Goal: Task Accomplishment & Management: Use online tool/utility

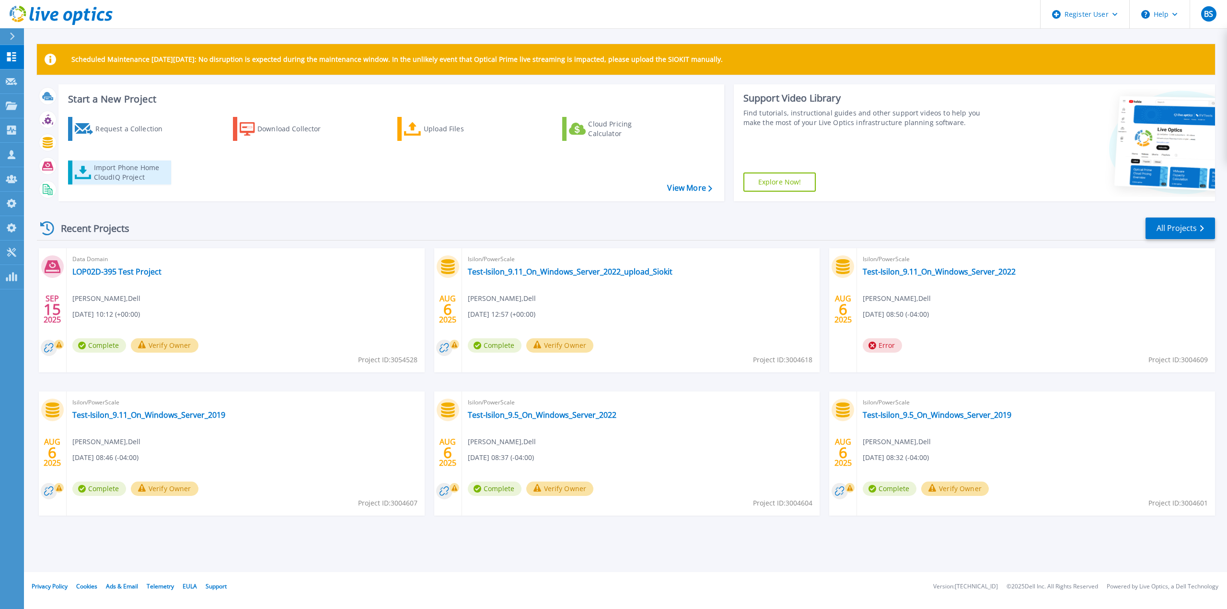
click at [145, 170] on div "Import Phone Home CloudIQ Project" at bounding box center [131, 172] width 75 height 19
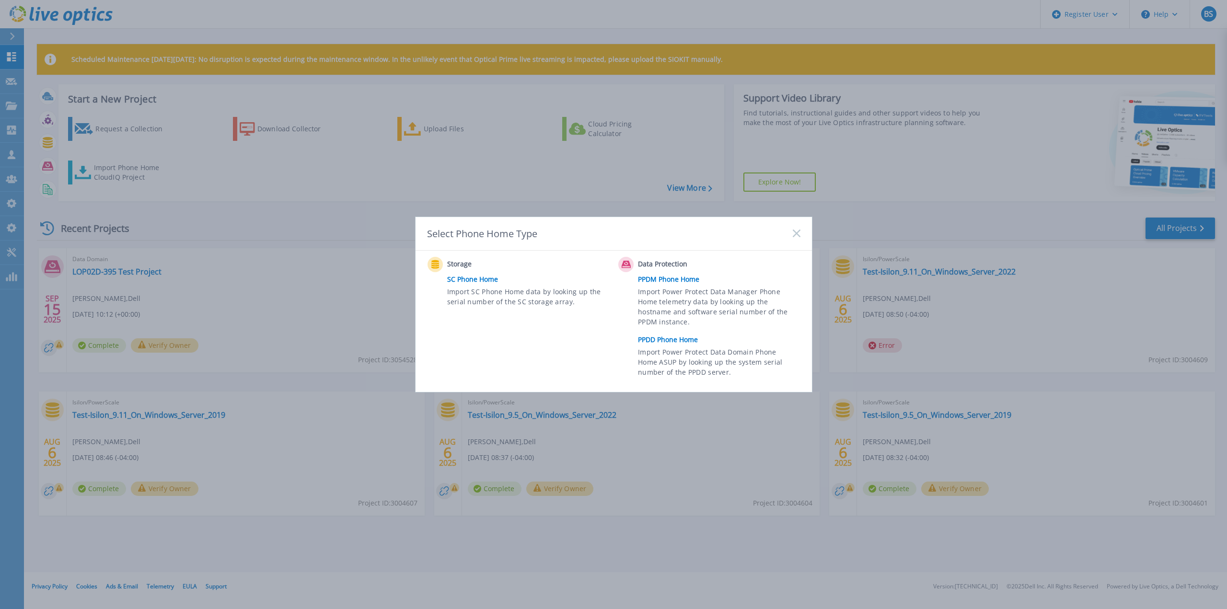
click at [673, 339] on link "PPDD Phone Home" at bounding box center [721, 340] width 167 height 14
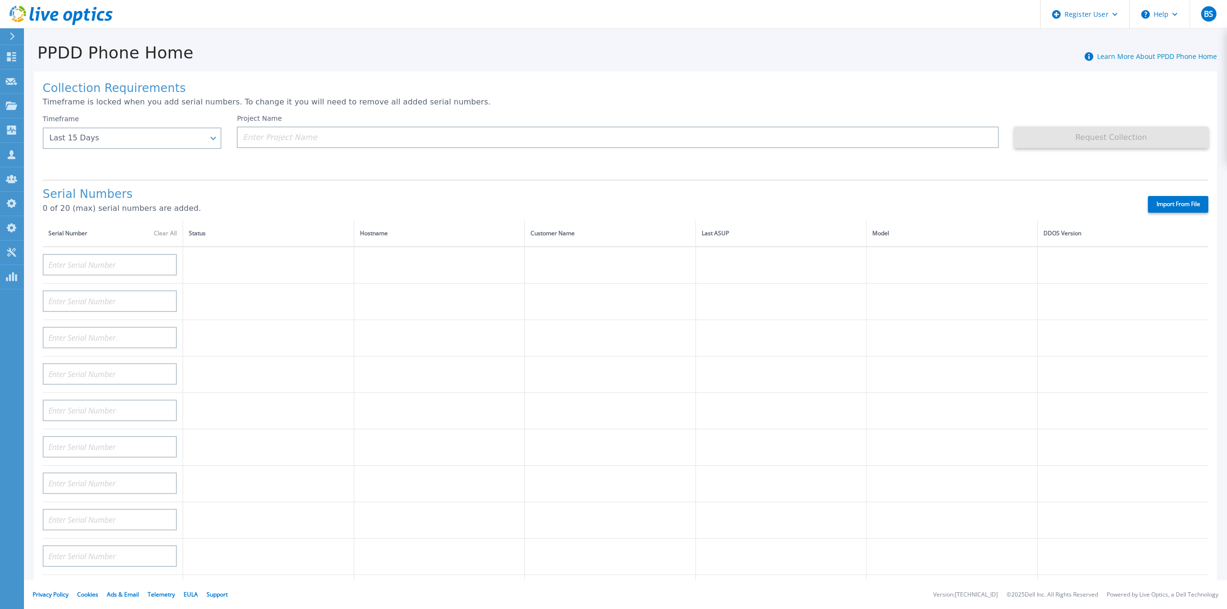
click at [1066, 209] on div "Serial Numbers 0 of 20 (max) serial numbers are added." at bounding box center [587, 204] width 1089 height 33
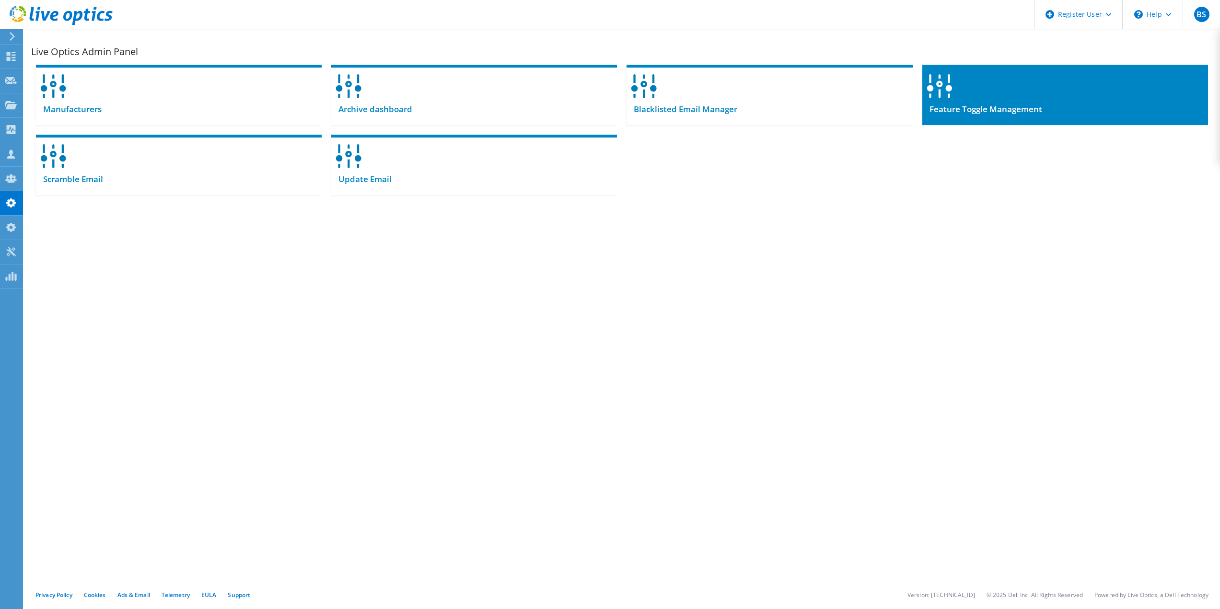
click at [991, 112] on span "Feature Toggle Management" at bounding box center [982, 109] width 120 height 11
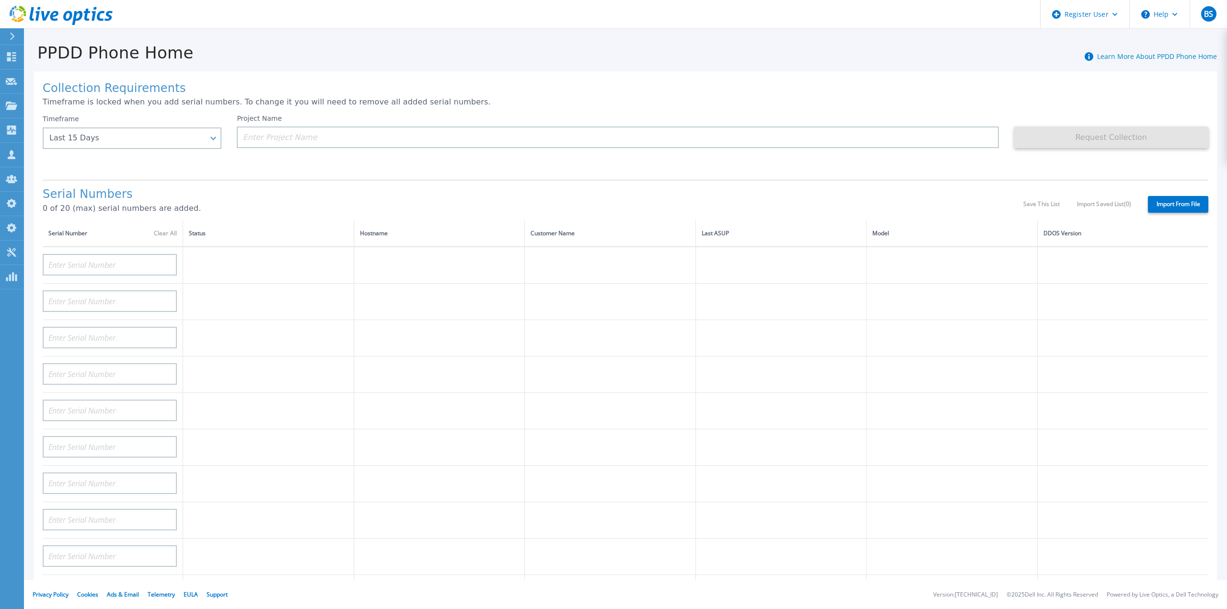
click at [1151, 196] on label "Import From File" at bounding box center [1178, 204] width 60 height 17
click at [0, 0] on input "Import From File" at bounding box center [0, 0] width 0 height 0
type input "APM00212702822"
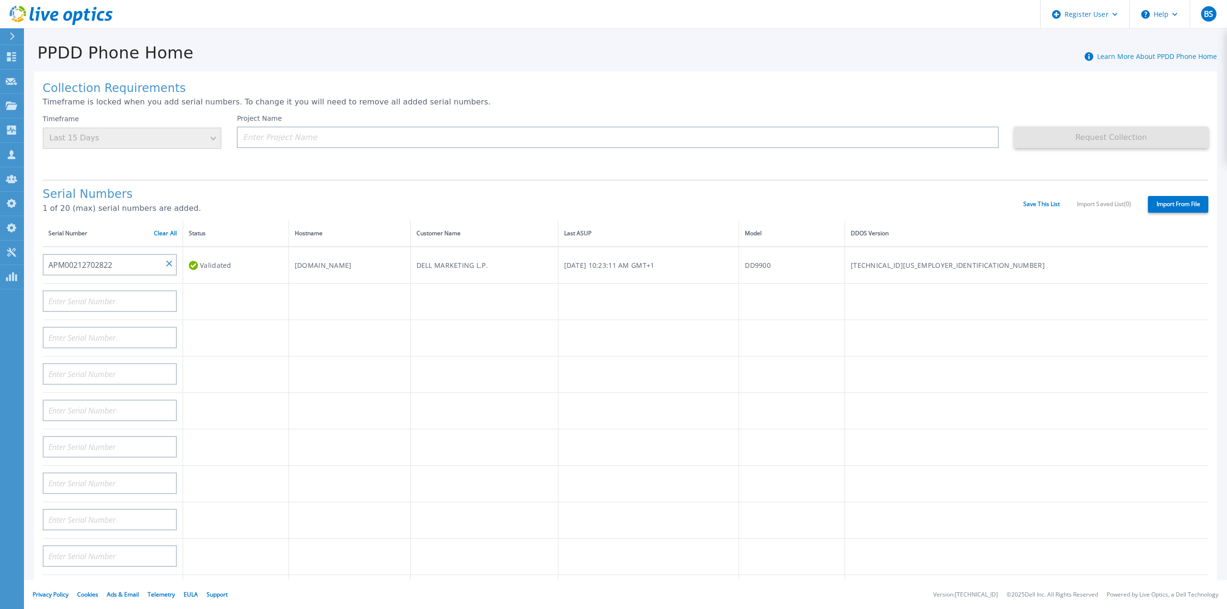
click at [465, 194] on div "Serial Numbers 1 of 20 (max) serial numbers are added." at bounding box center [533, 204] width 981 height 33
drag, startPoint x: 158, startPoint y: 223, endPoint x: 274, endPoint y: 220, distance: 116.5
click at [158, 230] on link "Clear All" at bounding box center [165, 233] width 23 height 7
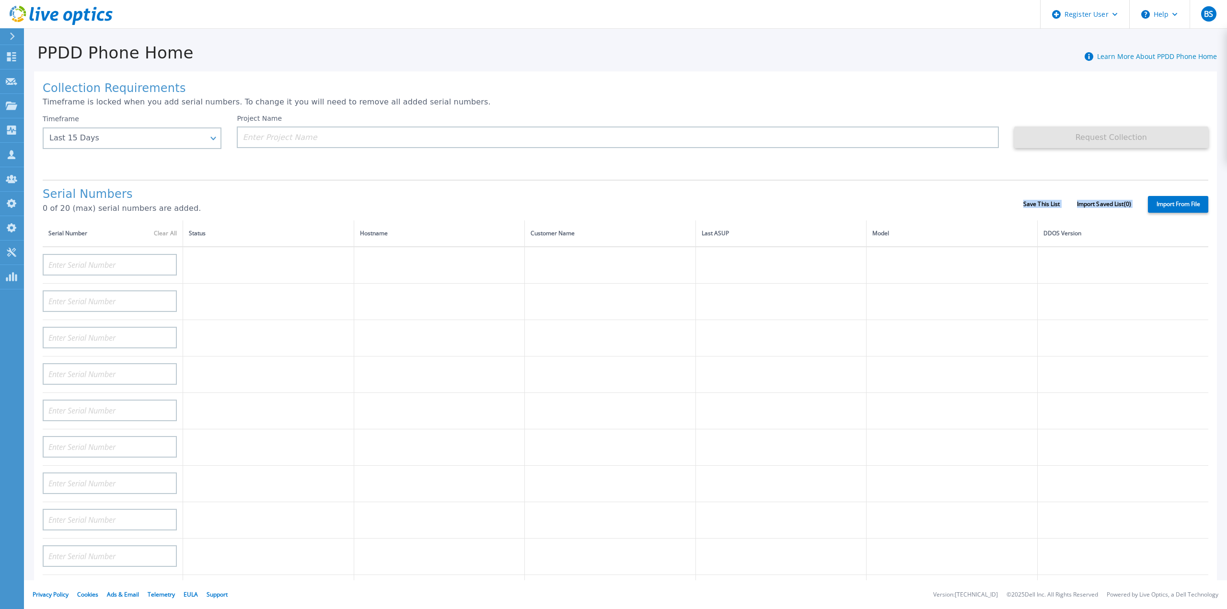
drag, startPoint x: 1013, startPoint y: 200, endPoint x: 1141, endPoint y: 199, distance: 127.5
click at [1141, 199] on div "Serial Numbers 0 of 20 (max) serial numbers are added. Save This List Import Sa…" at bounding box center [626, 200] width 1166 height 41
click at [1074, 180] on div "Serial Numbers 0 of 20 (max) serial numbers are added. Save This List Import Sa…" at bounding box center [626, 200] width 1166 height 41
drag, startPoint x: 1016, startPoint y: 195, endPoint x: 1134, endPoint y: 197, distance: 117.5
click at [1134, 197] on div "Serial Numbers 0 of 20 (max) serial numbers are added. Save This List Import Sa…" at bounding box center [626, 200] width 1166 height 41
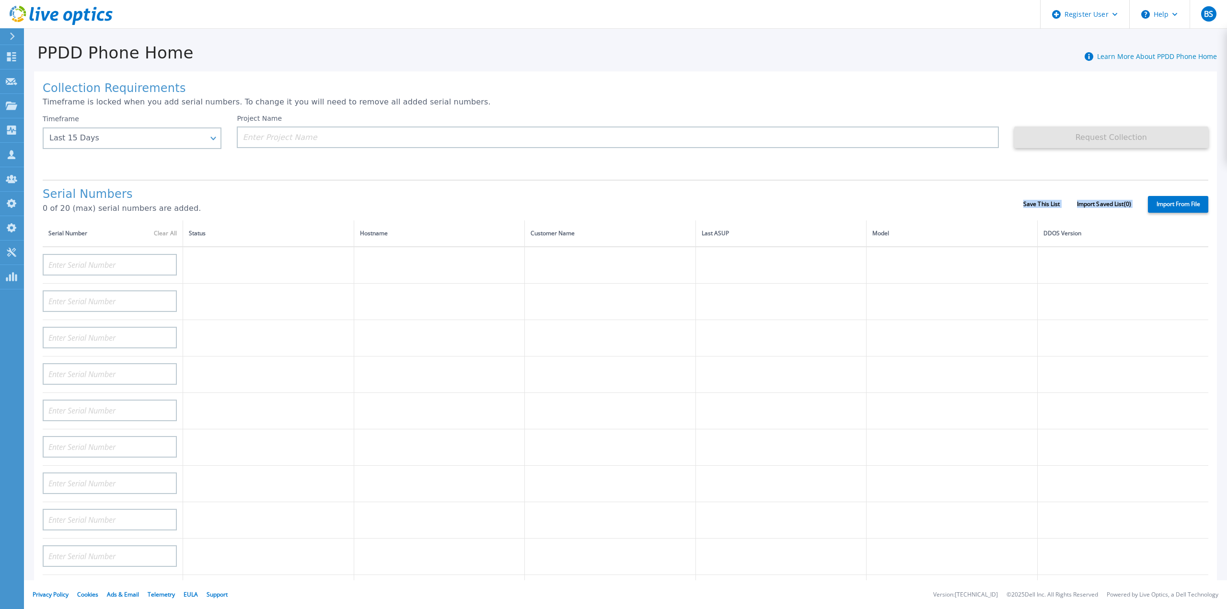
click at [1123, 201] on div "Serial Numbers 0 of 20 (max) serial numbers are added. Save This List Import Sa…" at bounding box center [626, 200] width 1166 height 41
drag, startPoint x: 1124, startPoint y: 196, endPoint x: 1132, endPoint y: 197, distance: 8.2
click at [1132, 197] on div "Serial Numbers 0 of 20 (max) serial numbers are added. Save This List Import Sa…" at bounding box center [626, 200] width 1166 height 41
click at [1132, 198] on div "Import From File" at bounding box center [1169, 204] width 77 height 17
drag, startPoint x: 1133, startPoint y: 198, endPoint x: 1124, endPoint y: 198, distance: 8.6
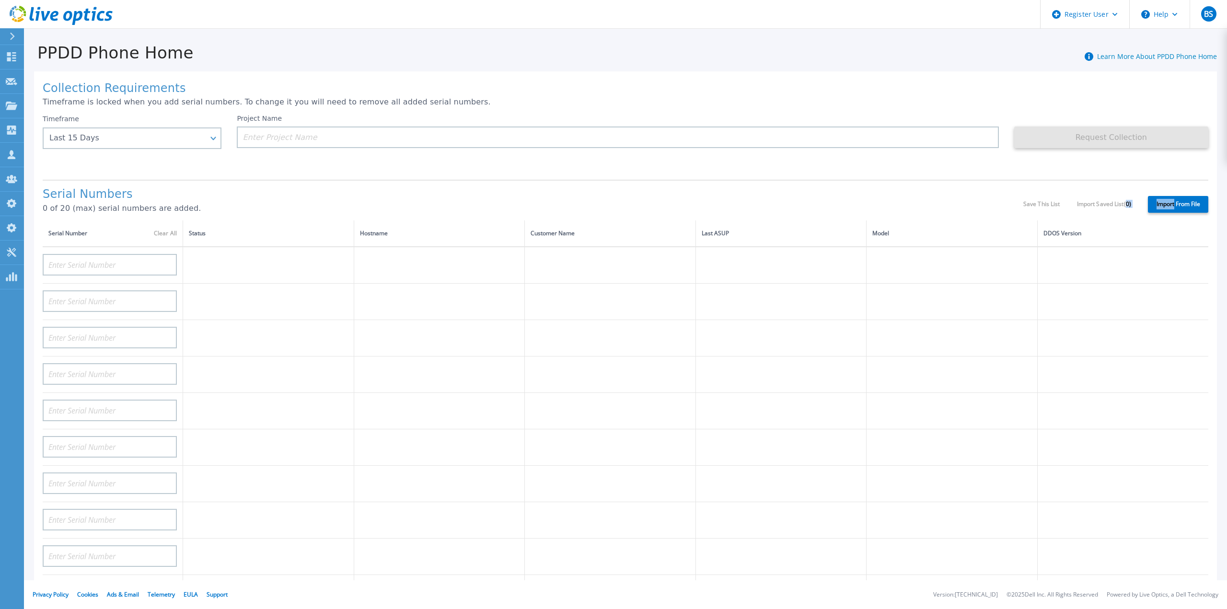
click at [1124, 198] on div "Serial Numbers 0 of 20 (max) serial numbers are added. Save This List Import Sa…" at bounding box center [626, 200] width 1166 height 41
click at [1124, 201] on div "Save This List Import Saved List ( 0 )" at bounding box center [1078, 204] width 108 height 7
drag, startPoint x: 1132, startPoint y: 198, endPoint x: 1125, endPoint y: 198, distance: 7.7
click at [1125, 198] on div "Serial Numbers 0 of 20 (max) serial numbers are added. Save This List Import Sa…" at bounding box center [626, 200] width 1166 height 41
drag, startPoint x: 1018, startPoint y: 195, endPoint x: 1064, endPoint y: 195, distance: 46.0
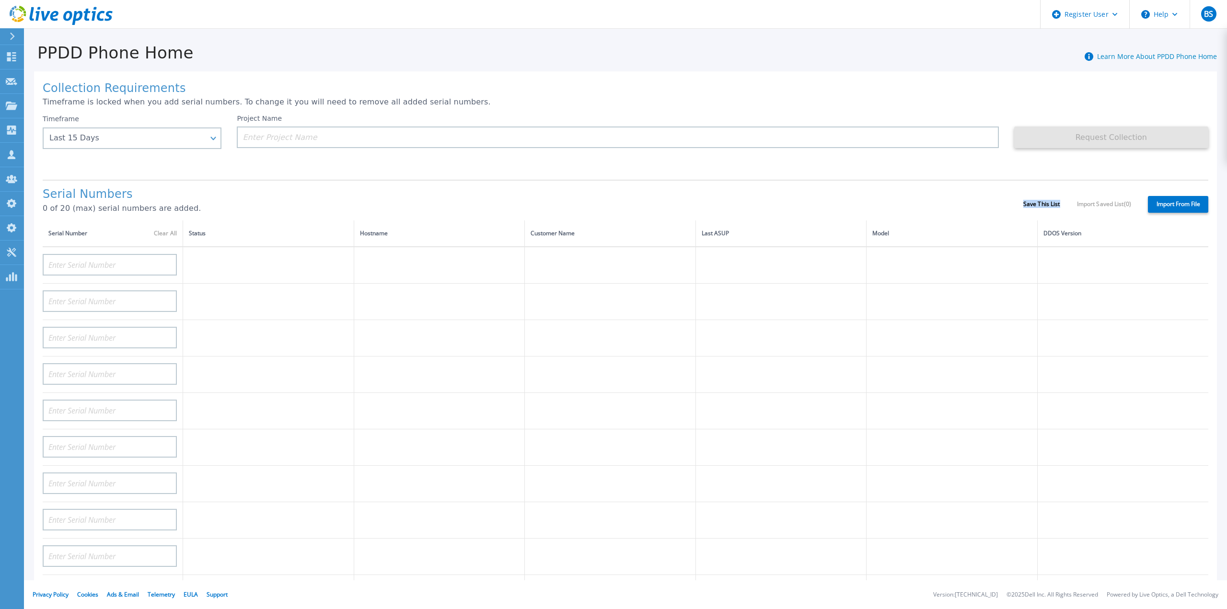
click at [1064, 195] on div "Serial Numbers 0 of 20 (max) serial numbers are added. Save This List Import Sa…" at bounding box center [626, 200] width 1166 height 41
click at [1187, 197] on label "Import From File" at bounding box center [1178, 204] width 60 height 17
click at [0, 0] on input "Import From File" at bounding box center [0, 0] width 0 height 0
type input "APM00212702822"
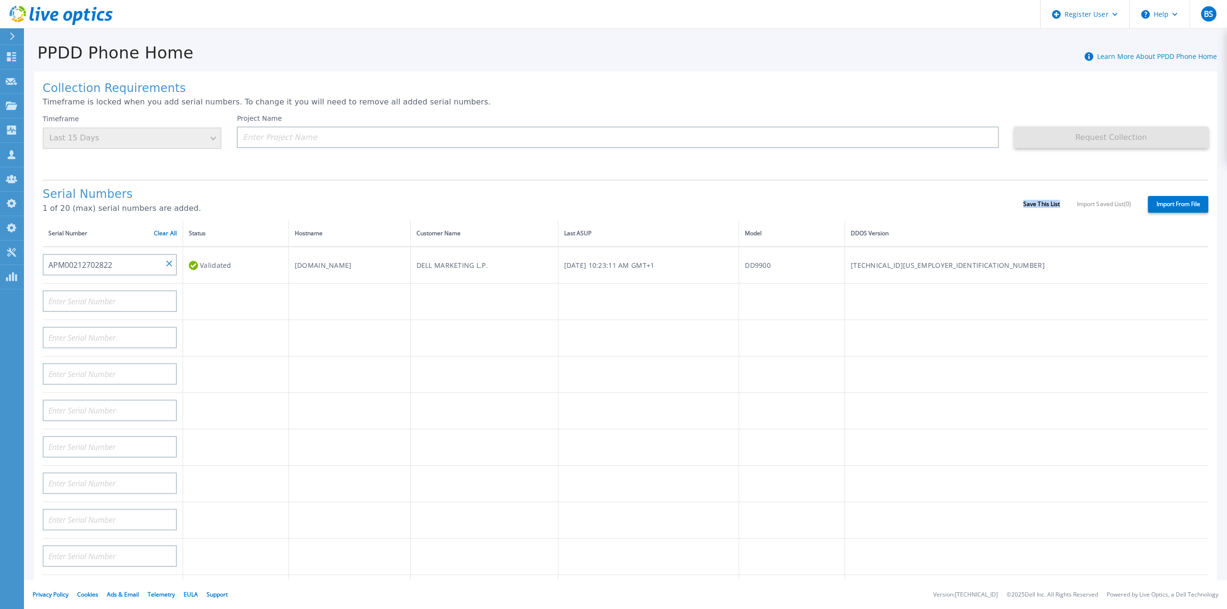
drag, startPoint x: 1005, startPoint y: 199, endPoint x: 1063, endPoint y: 199, distance: 57.5
click at [1063, 199] on div "Serial Numbers 1 of 20 (max) serial numbers are added. Save This List Import Sa…" at bounding box center [626, 200] width 1166 height 41
click at [969, 204] on p "1 of 20 (max) serial numbers are added." at bounding box center [533, 208] width 981 height 9
click at [168, 258] on input "APM00212702822" at bounding box center [110, 265] width 134 height 22
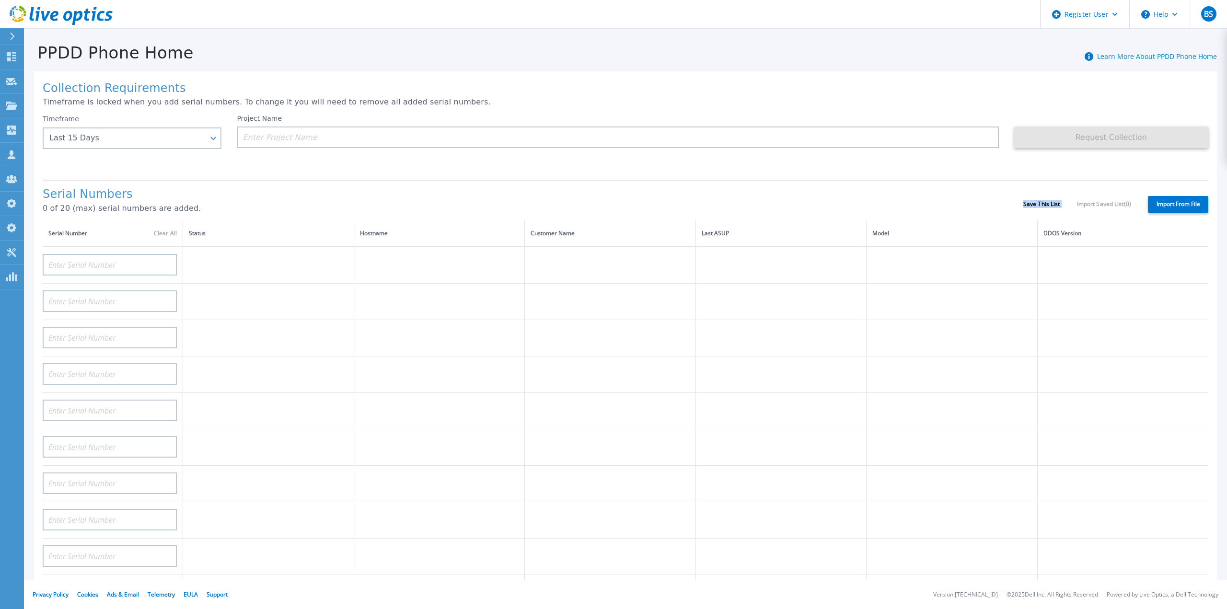
drag, startPoint x: 1012, startPoint y: 195, endPoint x: 1068, endPoint y: 198, distance: 56.2
click at [1068, 198] on div "Serial Numbers 0 of 20 (max) serial numbers are added. Save This List Import Sa…" at bounding box center [626, 200] width 1166 height 41
click at [1159, 196] on label "Import From File" at bounding box center [1178, 204] width 60 height 17
click at [0, 0] on input "Import From File" at bounding box center [0, 0] width 0 height 0
type input "APM00212702822"
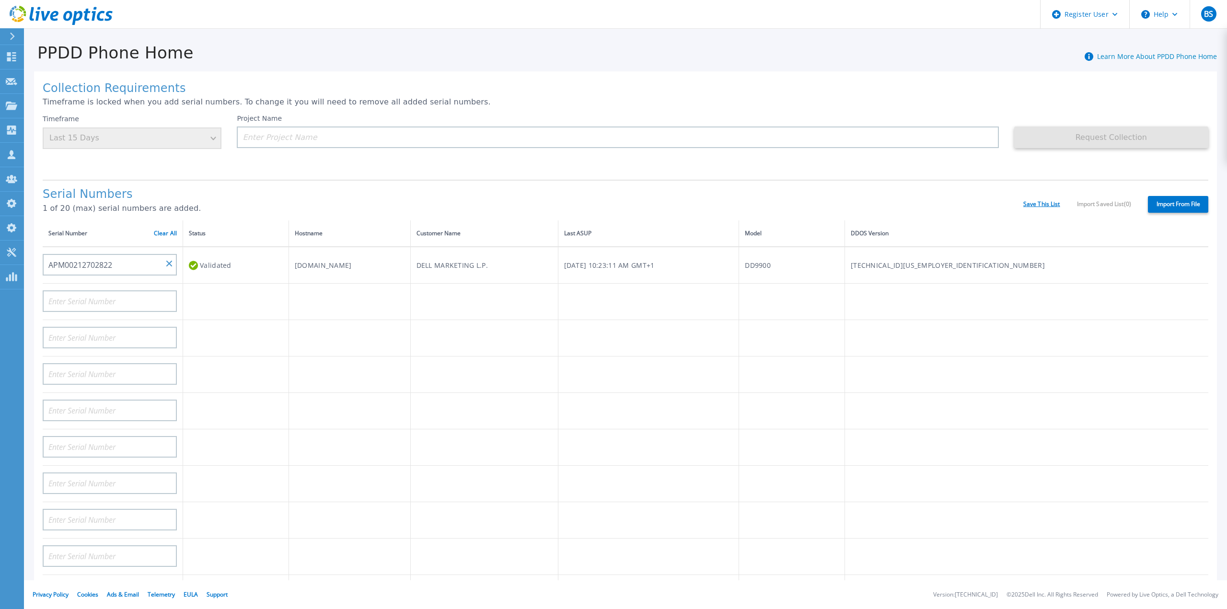
click at [1043, 201] on link "Save This List" at bounding box center [1042, 204] width 37 height 7
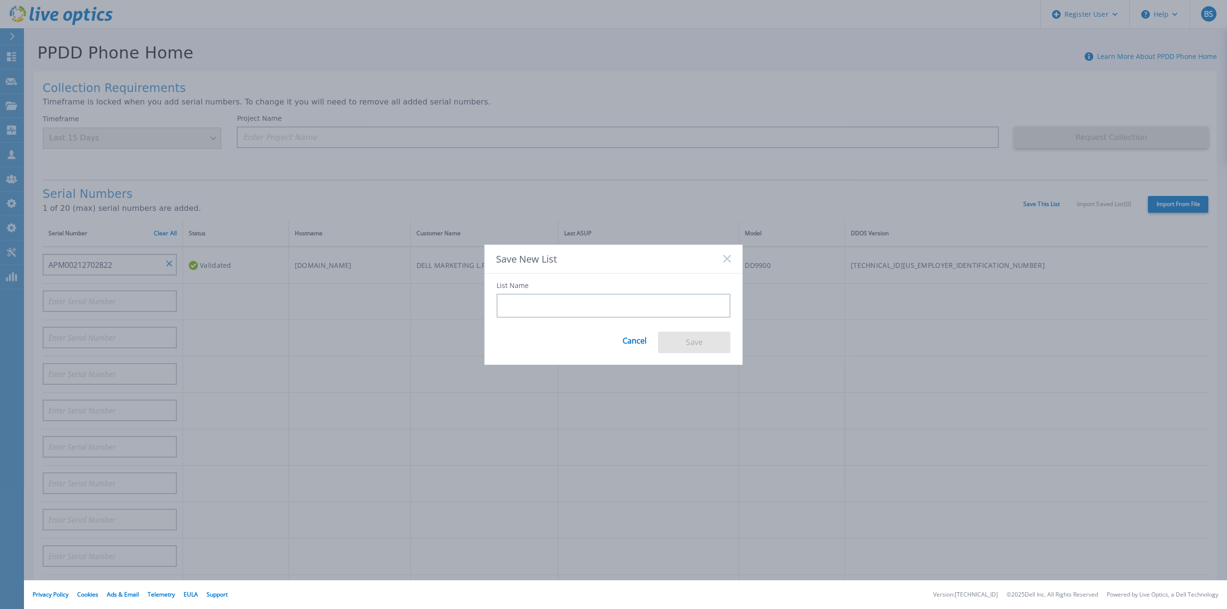
click at [564, 307] on input at bounding box center [614, 306] width 234 height 24
type input "Betul's List"
click at [726, 259] on icon at bounding box center [727, 259] width 8 height 8
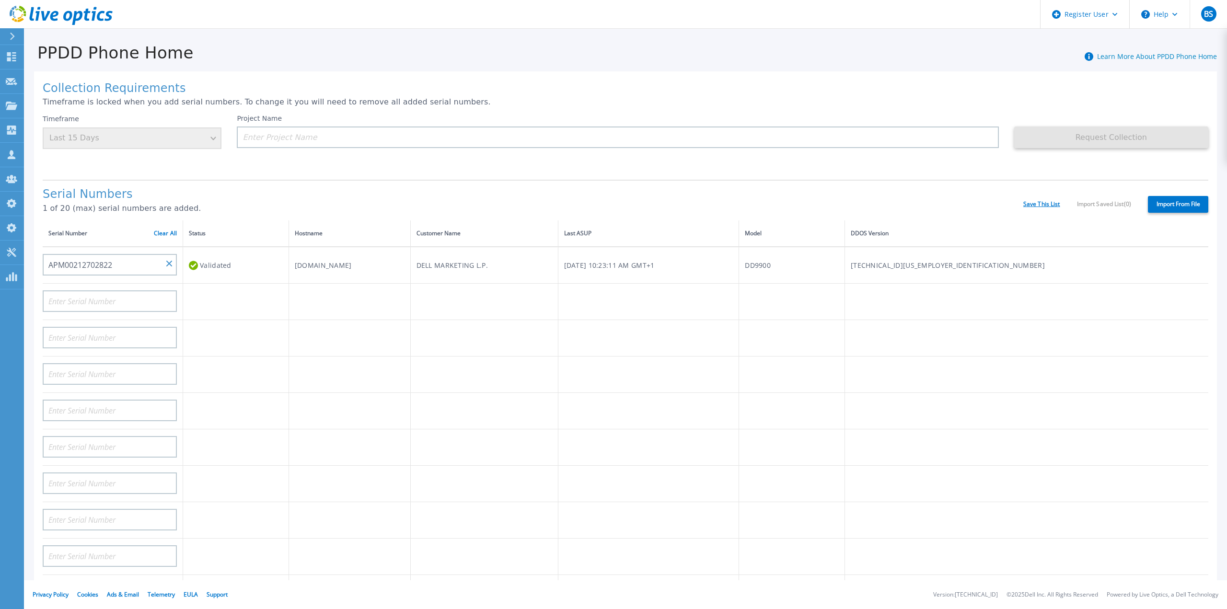
click at [1050, 201] on link "Save This List" at bounding box center [1042, 204] width 37 height 7
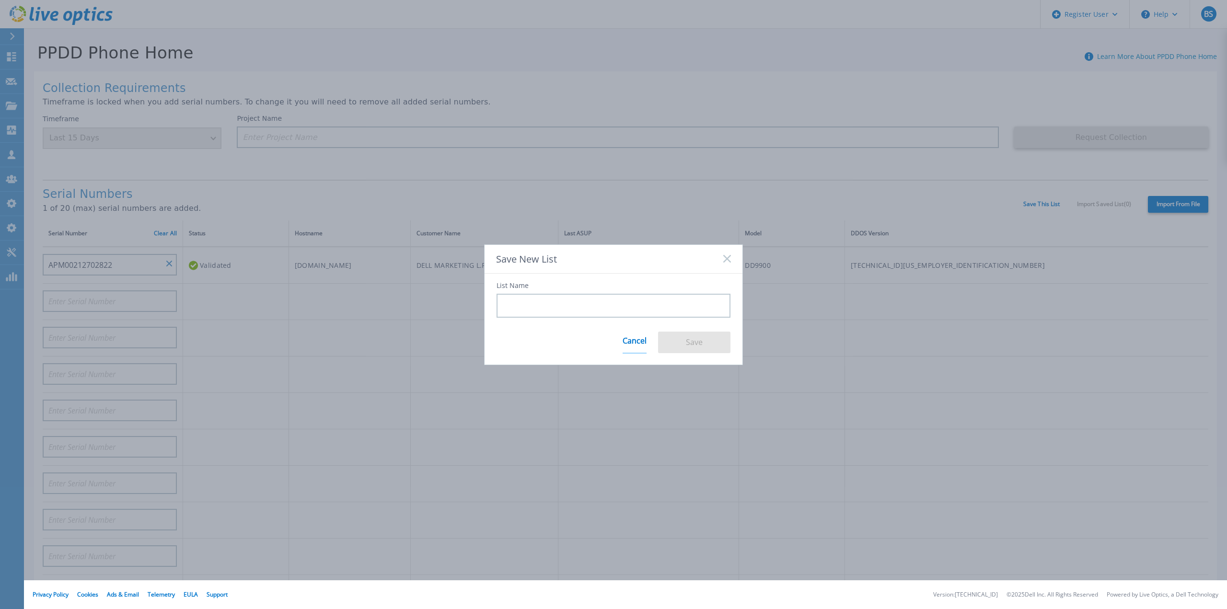
click at [641, 340] on link "Cancel" at bounding box center [635, 341] width 24 height 24
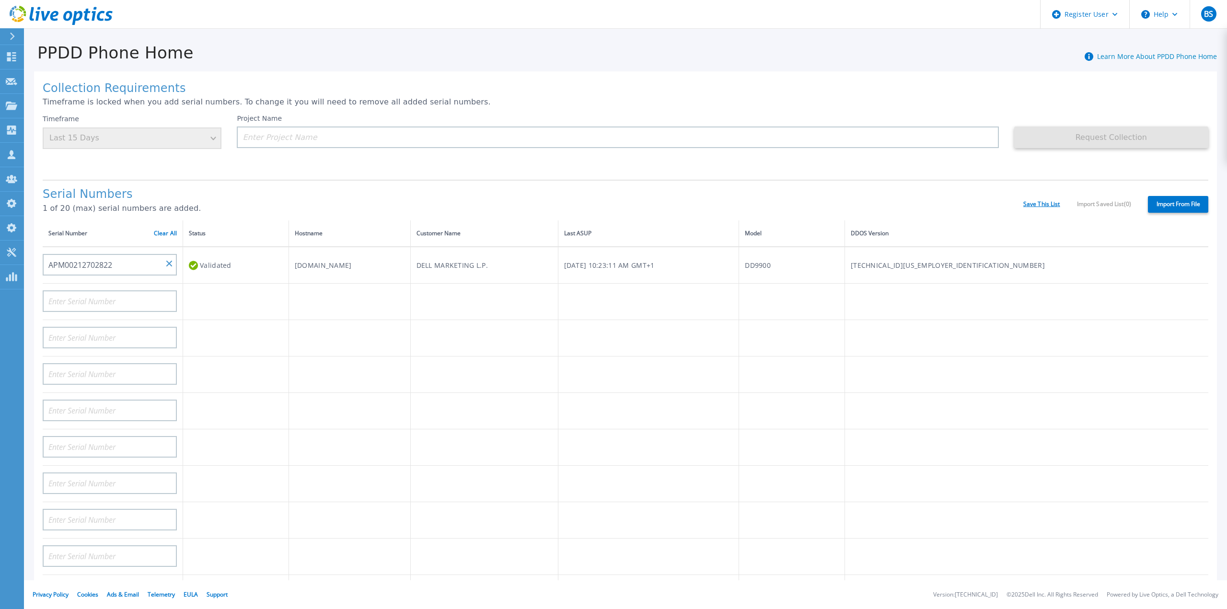
click at [1043, 201] on link "Save This List" at bounding box center [1042, 204] width 37 height 7
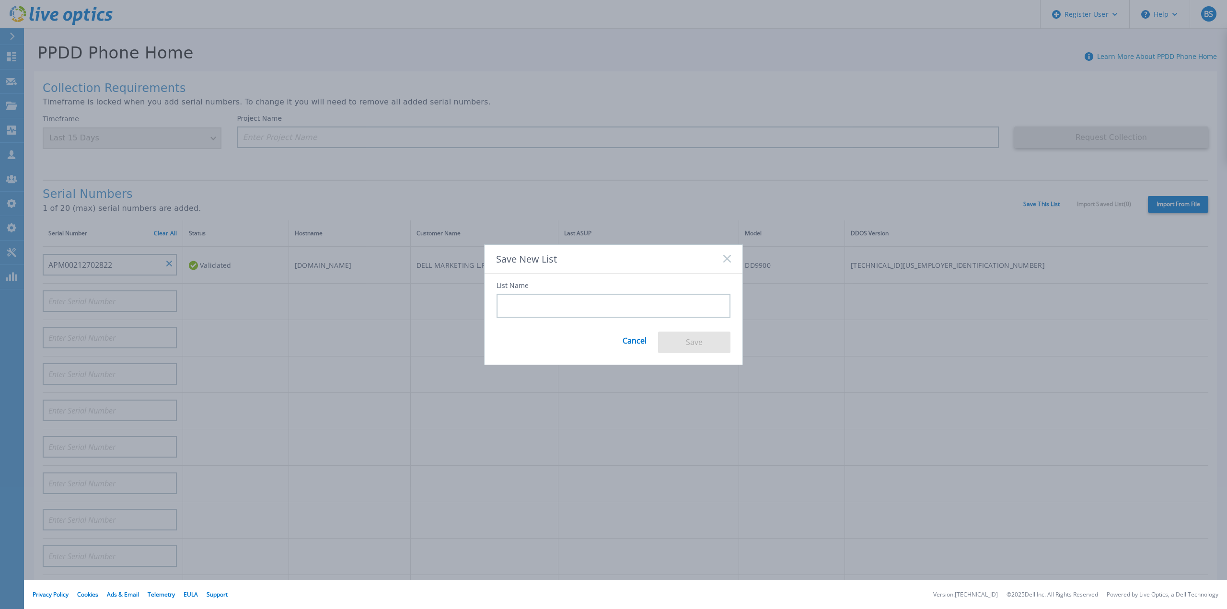
click at [531, 307] on input at bounding box center [614, 306] width 234 height 24
click at [523, 303] on input "Betul's List" at bounding box center [614, 306] width 234 height 24
type input "Betuls List"
click at [704, 346] on button "Save" at bounding box center [694, 343] width 72 height 22
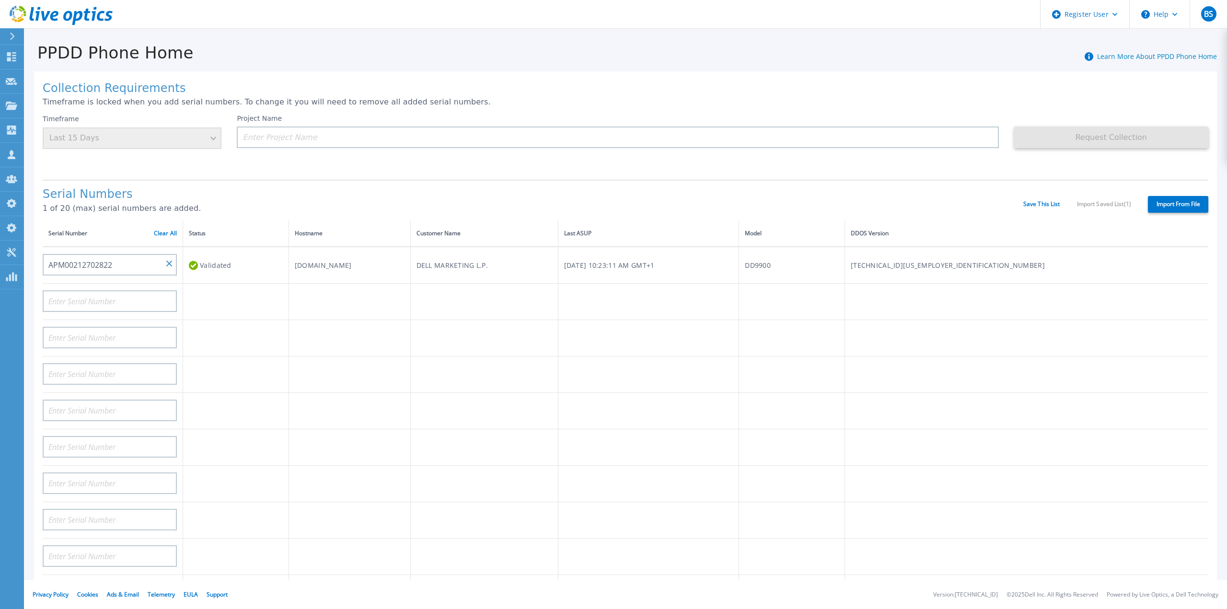
click at [1098, 201] on div "Save This List Import Saved List ( 1 )" at bounding box center [1078, 204] width 108 height 7
drag, startPoint x: 1141, startPoint y: 197, endPoint x: 1073, endPoint y: 198, distance: 68.1
click at [1073, 198] on div "Serial Numbers 1 of 20 (max) serial numbers are added. Save This List Import Sa…" at bounding box center [626, 200] width 1166 height 41
click at [1113, 199] on div "Serial Numbers 1 of 20 (max) serial numbers are added. Save This List Import Sa…" at bounding box center [626, 200] width 1166 height 41
drag, startPoint x: 1132, startPoint y: 198, endPoint x: 1124, endPoint y: 198, distance: 8.6
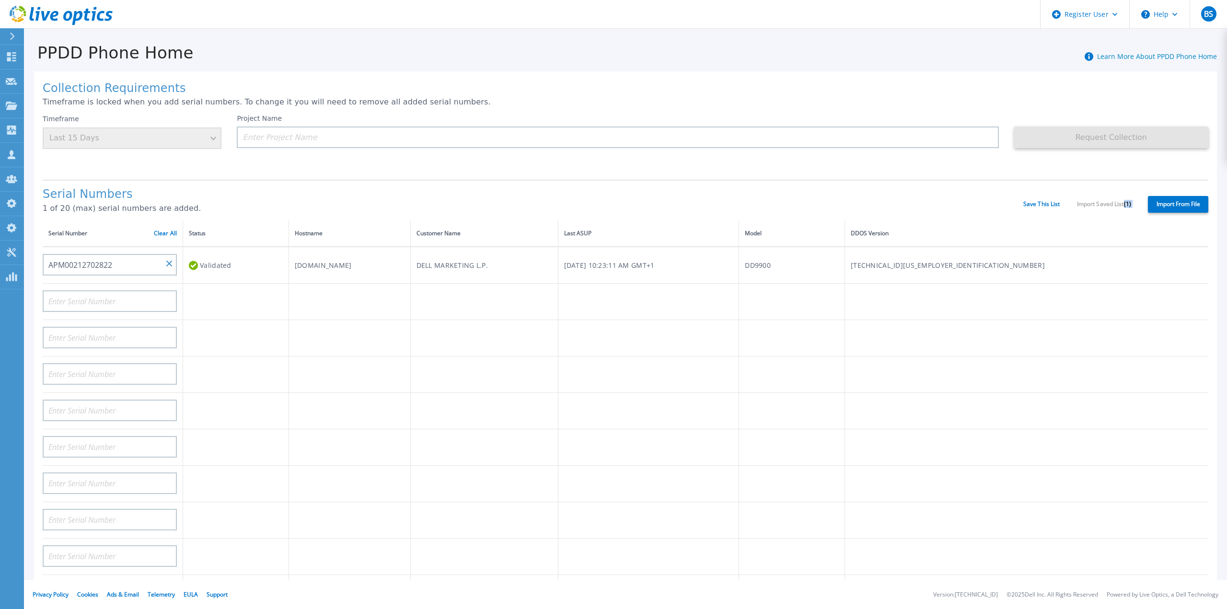
click at [1124, 198] on div "Serial Numbers 1 of 20 (max) serial numbers are added. Save This List Import Sa…" at bounding box center [626, 200] width 1166 height 41
click at [547, 193] on div "Serial Numbers 1 of 20 (max) serial numbers are added." at bounding box center [533, 204] width 981 height 33
click at [1114, 201] on div "Save This List Import Saved List ( 1 )" at bounding box center [1078, 204] width 108 height 7
click at [1181, 196] on label "Import From File" at bounding box center [1178, 204] width 60 height 17
click at [0, 0] on input "Import From File" at bounding box center [0, 0] width 0 height 0
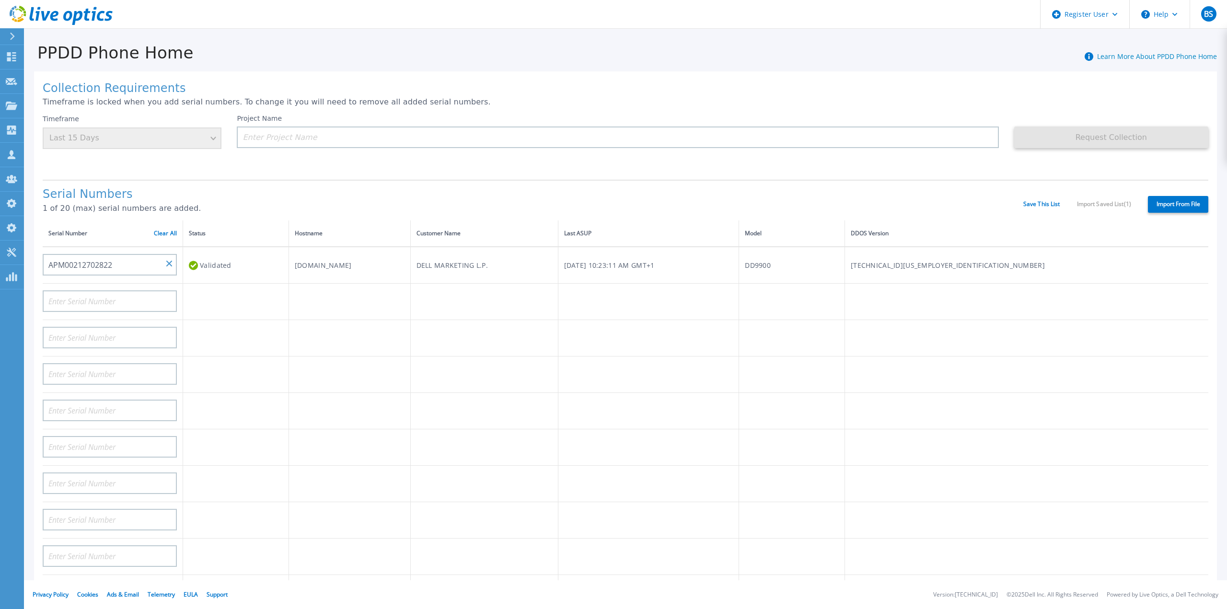
type input "APM00212702822"
type input "APM00212026971"
type input "DE500212802673"
type input "APX00232503747"
type input "APM00133543104"
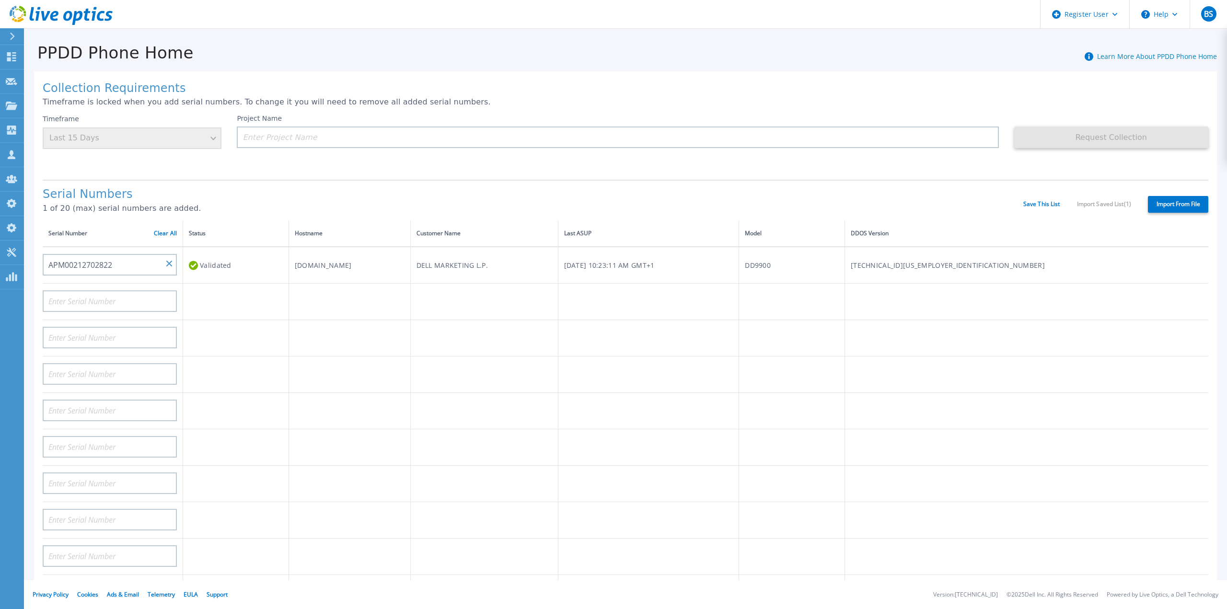
type input "AASSSDDDDFFFFG"
type input "RFVBGTYHNMJUIK"
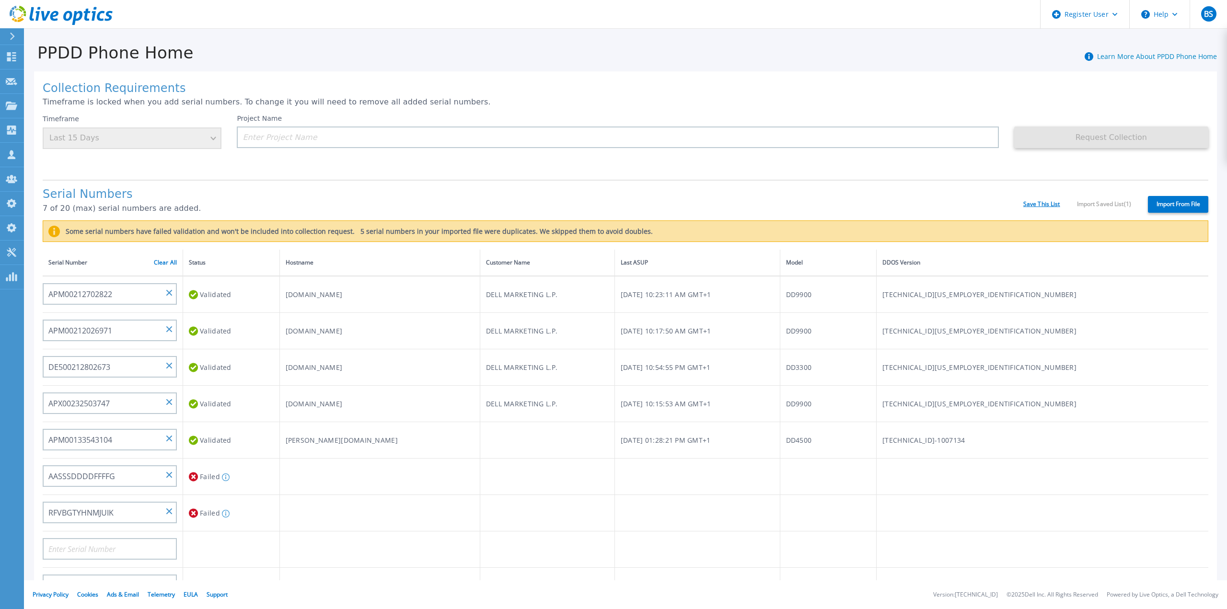
click at [1042, 201] on link "Save This List" at bounding box center [1042, 204] width 37 height 7
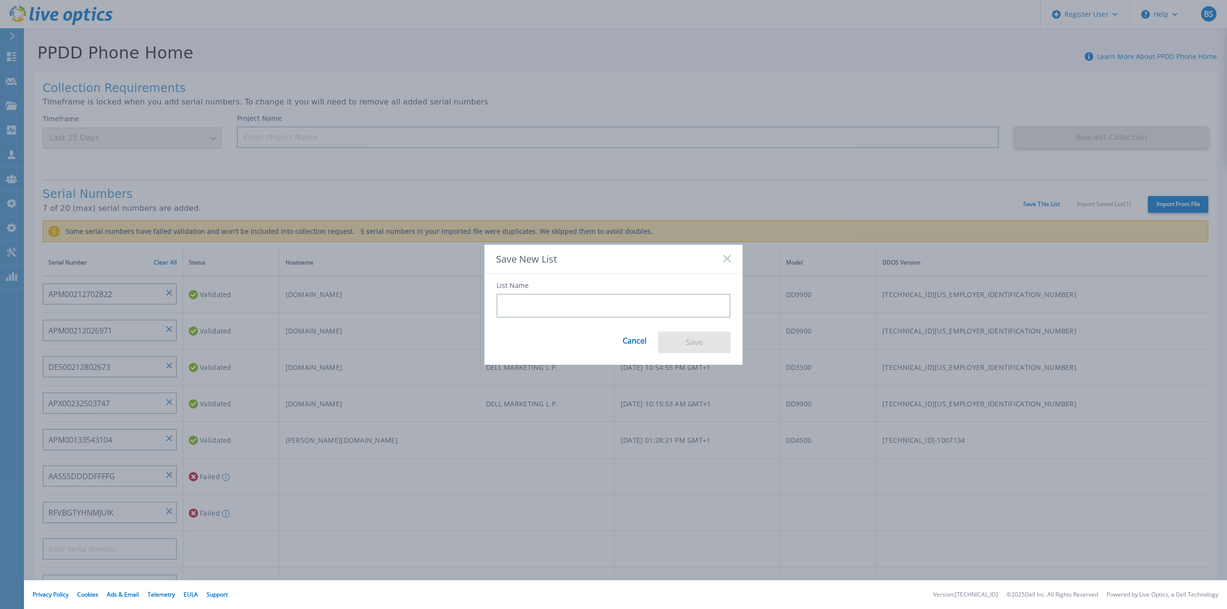
click at [724, 257] on icon at bounding box center [727, 259] width 8 height 8
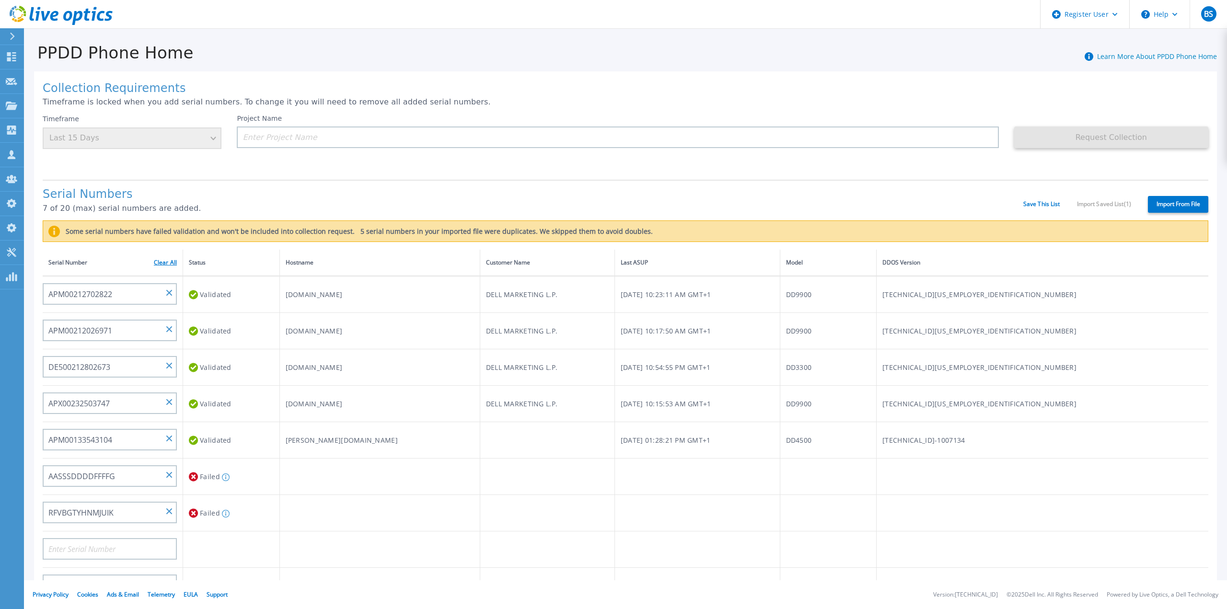
click at [163, 259] on link "Clear All" at bounding box center [165, 262] width 23 height 7
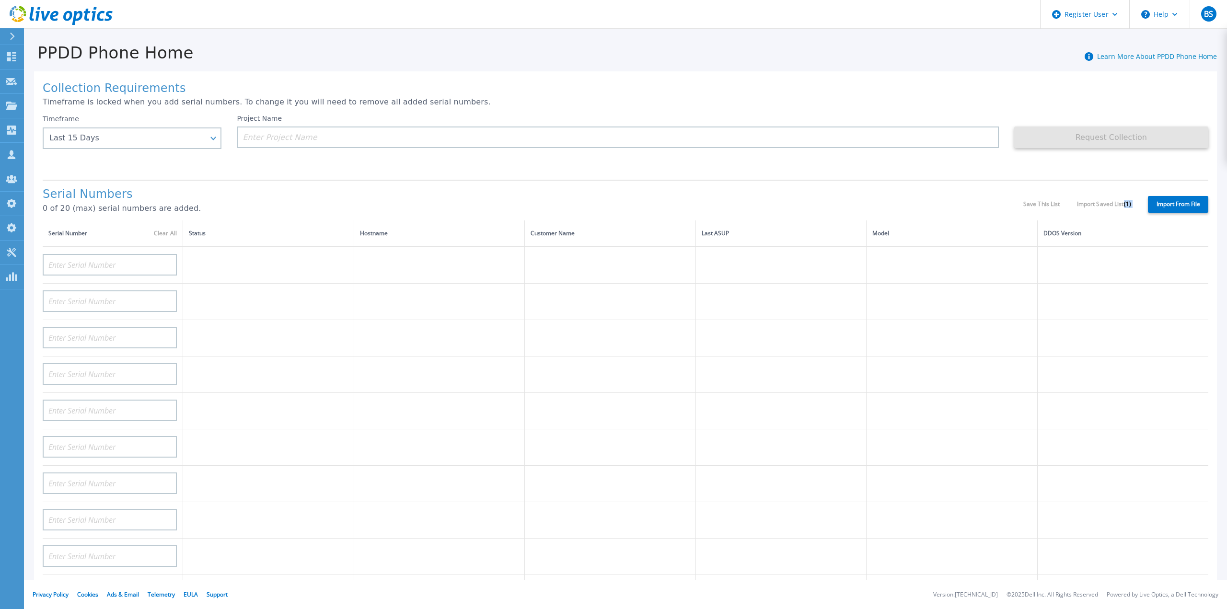
drag, startPoint x: 1135, startPoint y: 198, endPoint x: 1124, endPoint y: 198, distance: 11.5
click at [1124, 198] on div "Serial Numbers 0 of 20 (max) serial numbers are added. Save This List Import Sa…" at bounding box center [626, 200] width 1166 height 41
drag, startPoint x: 1018, startPoint y: 202, endPoint x: 1065, endPoint y: 203, distance: 47.5
click at [1065, 203] on div "Serial Numbers 0 of 20 (max) serial numbers are added. Save This List Import Sa…" at bounding box center [626, 200] width 1166 height 41
click at [1169, 197] on label "Import From File" at bounding box center [1178, 204] width 60 height 17
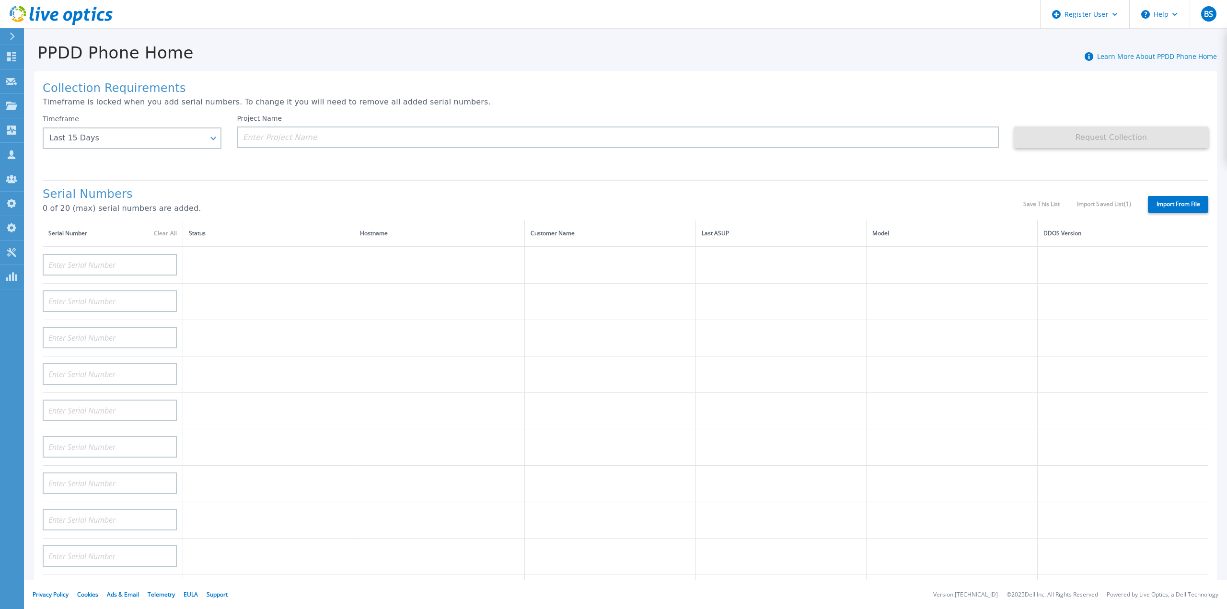
click at [0, 0] on input "Import From File" at bounding box center [0, 0] width 0 height 0
type input "APM00212702822"
type input "APM00212026971"
type input "DE500212802673"
type input "APX00232503747"
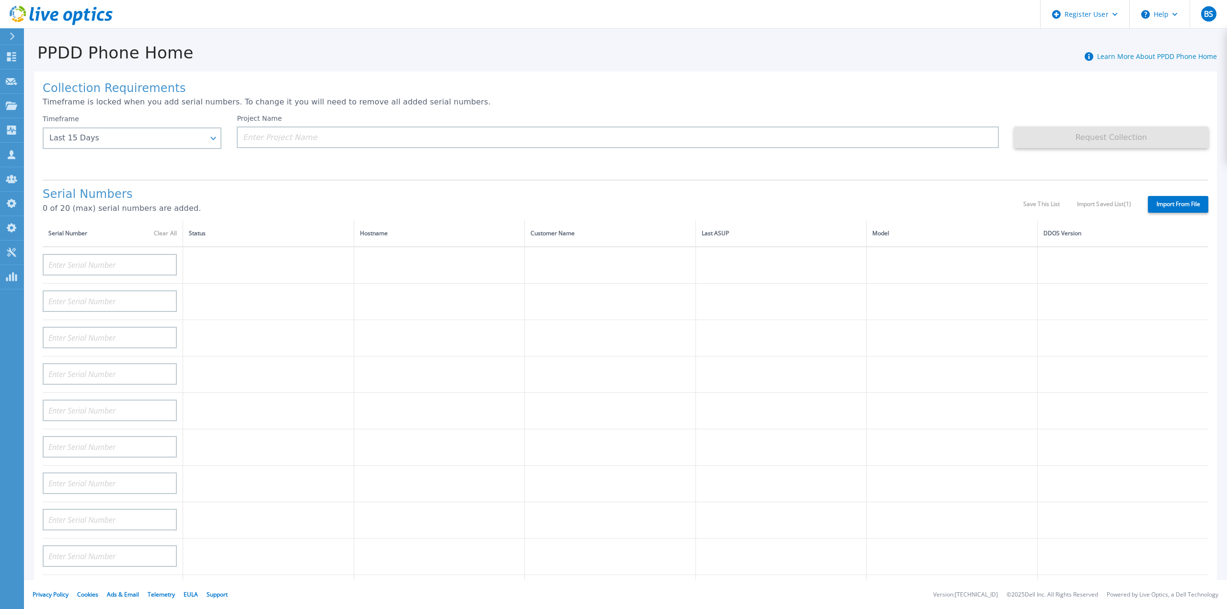
type input "APM00133543104"
type input "AASSSDDDDFFFFG"
type input "RFVBGTYHNMJUIK"
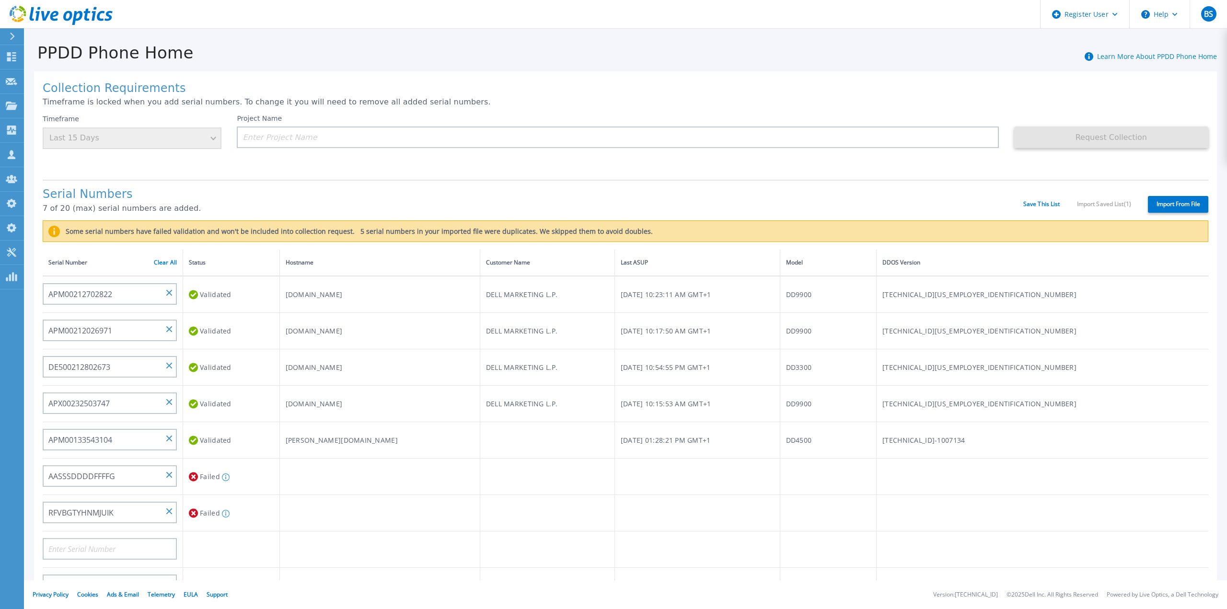
click at [1165, 196] on label "Import From File" at bounding box center [1178, 204] width 60 height 17
click at [0, 0] on input "Import From File" at bounding box center [0, 0] width 0 height 0
type input "APM00212702822"
type input "APM00212026971"
type input "DE500212802673"
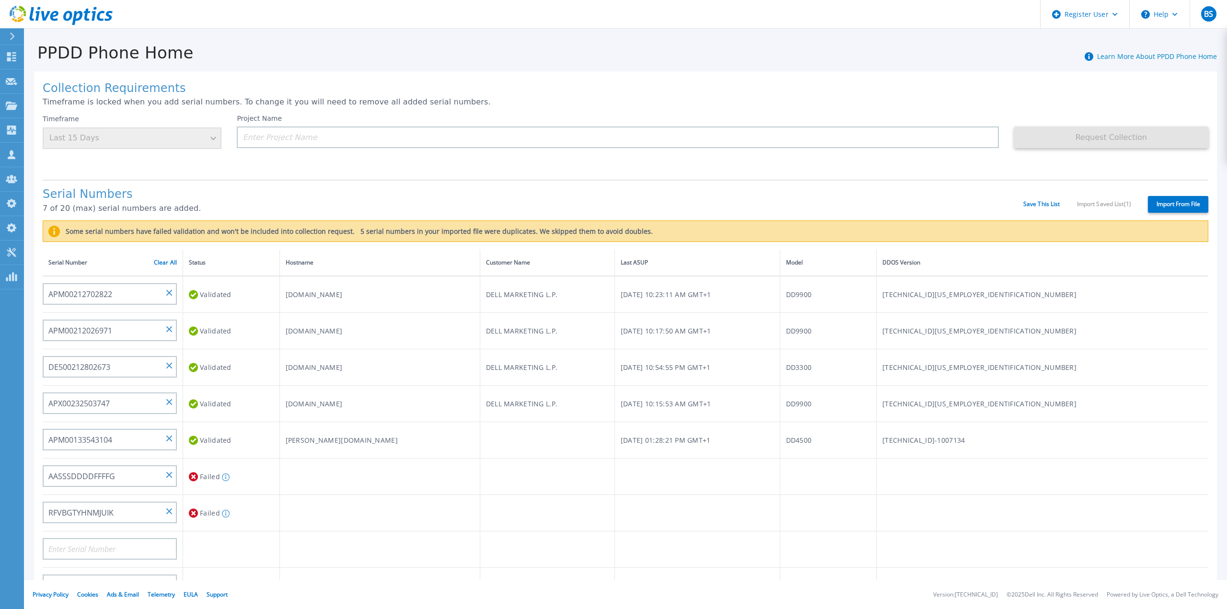
type input "APX00232503747"
type input "APM00133543104"
type input "AASSSDDDDFFFFG"
type input "RFVBGTYHNMJUIK"
click at [1168, 198] on label "Import From File" at bounding box center [1178, 204] width 60 height 17
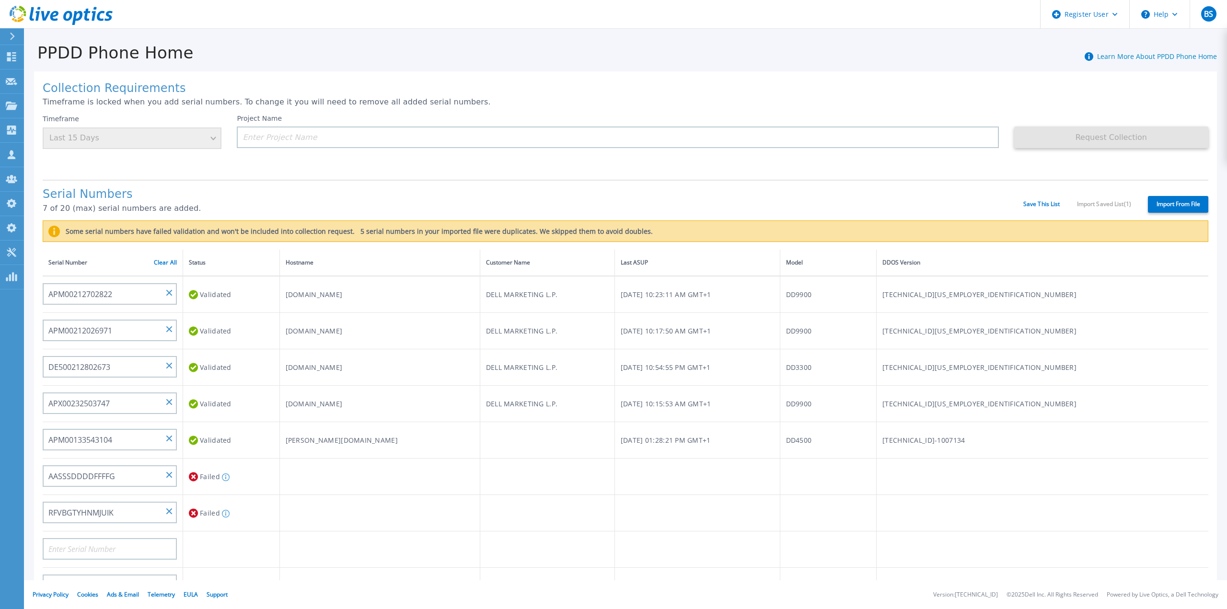
click at [0, 0] on input "Import From File" at bounding box center [0, 0] width 0 height 0
type input "APM00212702822"
